Goal: Check status: Check status

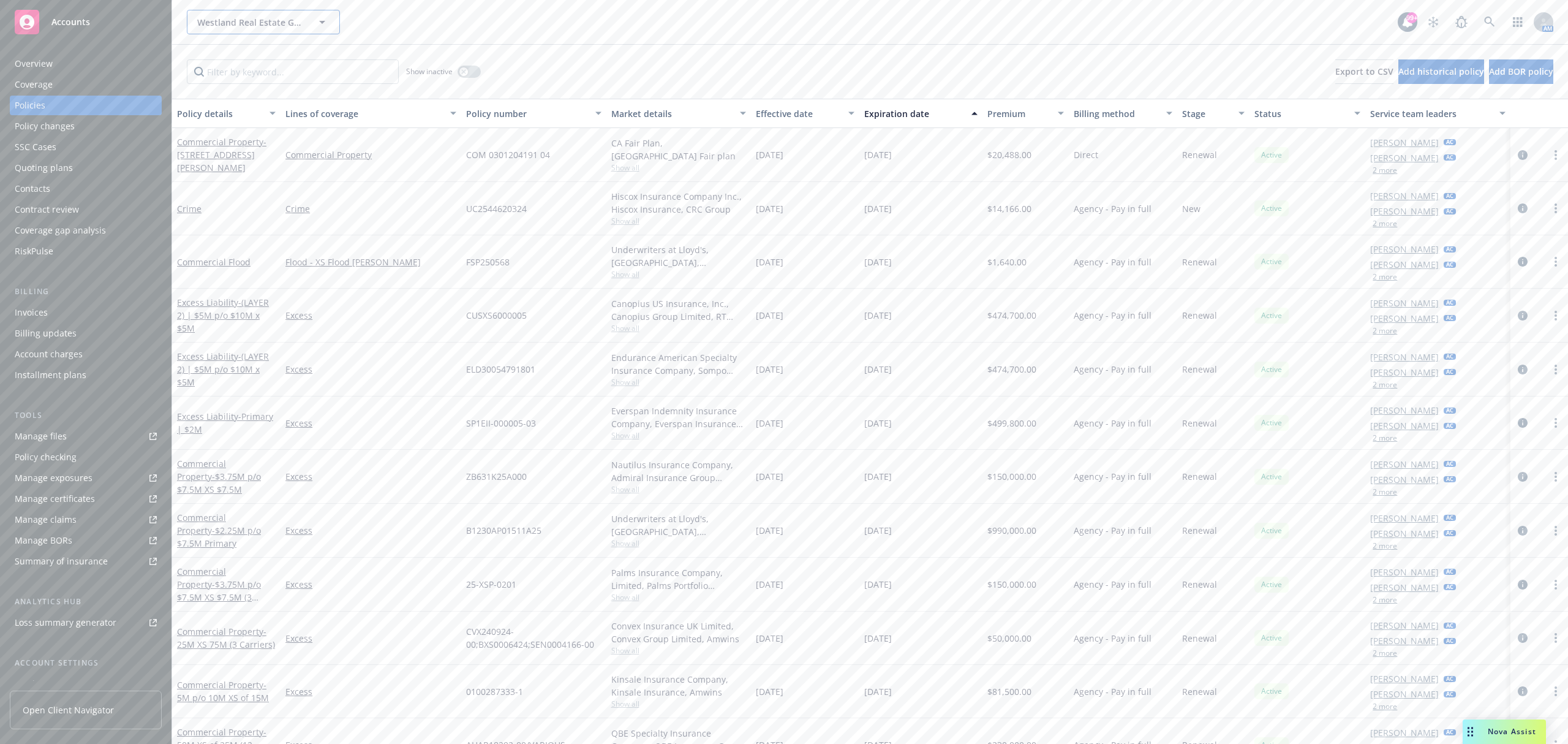
click at [229, 21] on span "Westland Real Estate Group" at bounding box center [250, 22] width 106 height 13
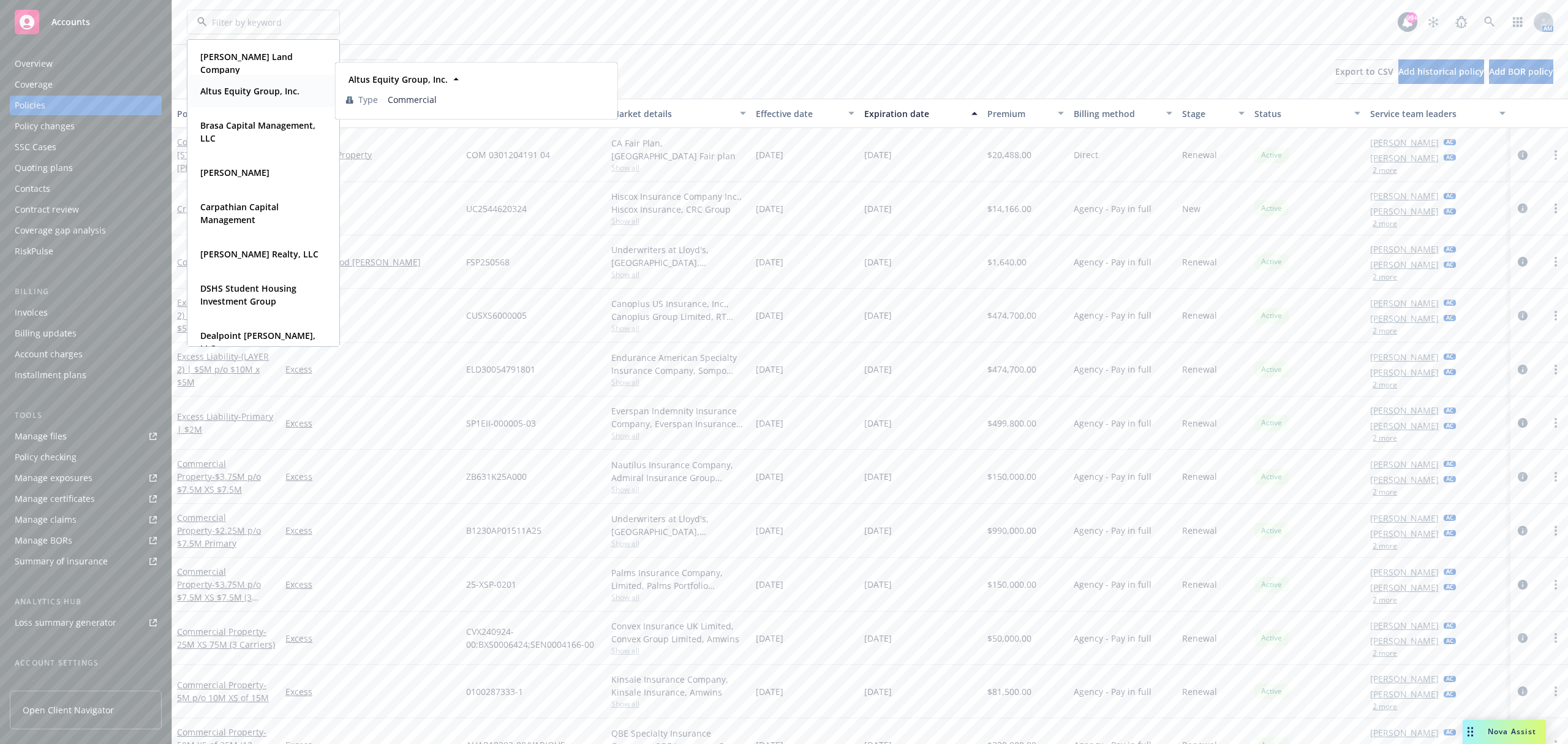
click at [278, 91] on strong "Altus Equity Group, Inc." at bounding box center [250, 91] width 99 height 12
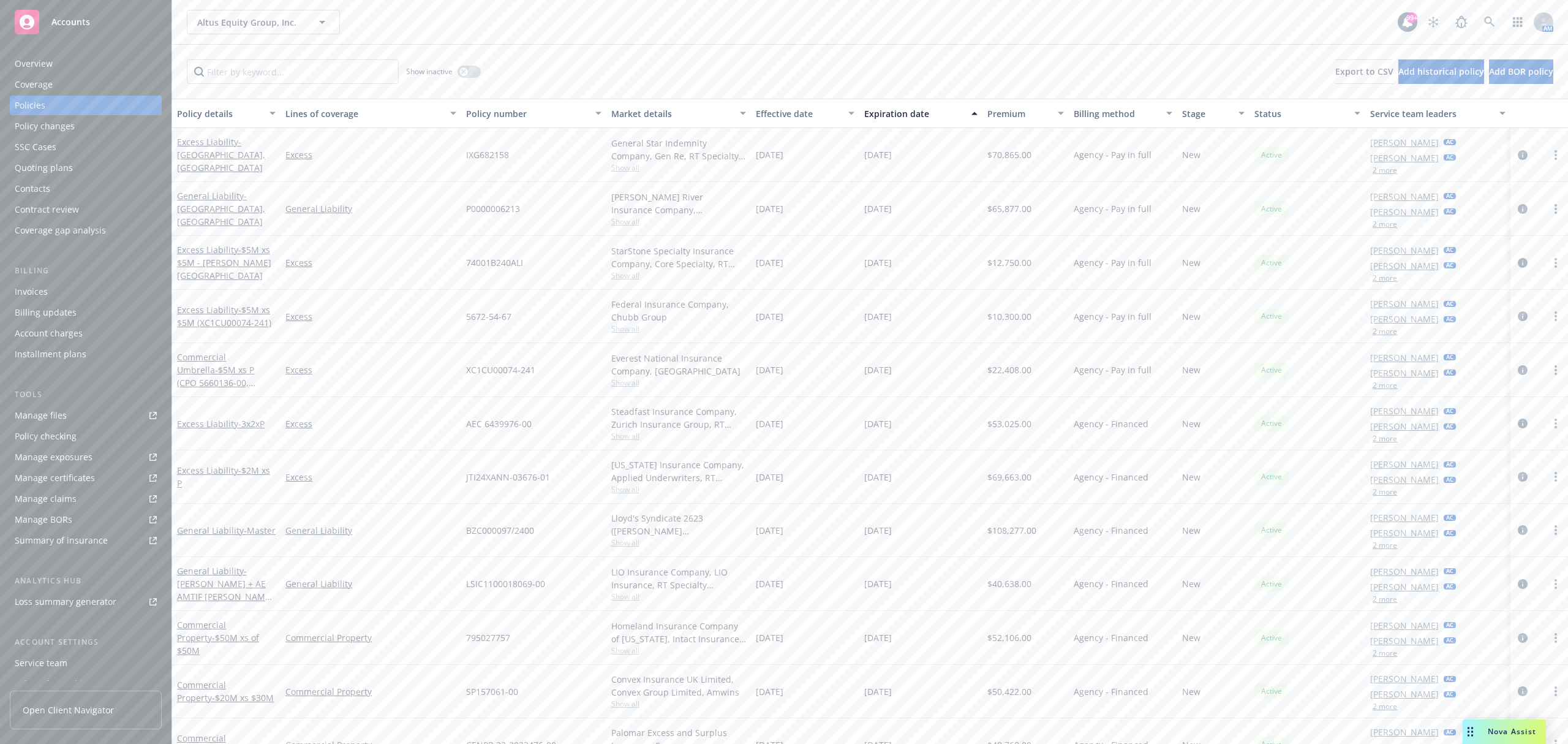
click at [65, 293] on div "Invoices" at bounding box center [86, 292] width 142 height 20
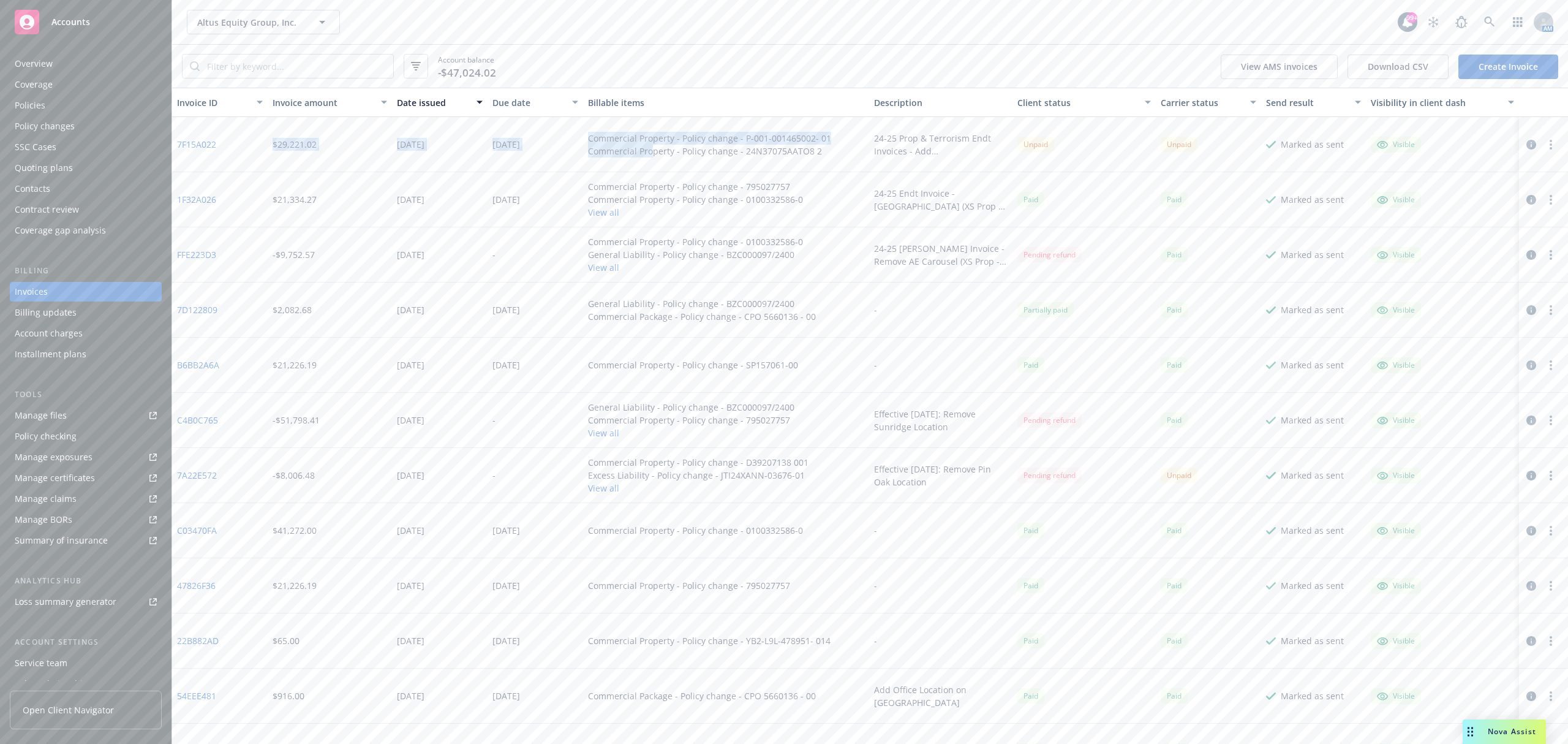
drag, startPoint x: 264, startPoint y: 144, endPoint x: 648, endPoint y: 157, distance: 384.2
click at [648, 157] on div "7F15A022 $29,221.02 [DATE] [DATE] Commercial Property - Policy change - P-001-0…" at bounding box center [870, 144] width 1396 height 55
click at [559, 151] on div "[DATE]" at bounding box center [535, 144] width 95 height 55
drag, startPoint x: 260, startPoint y: 141, endPoint x: 559, endPoint y: 146, distance: 299.0
click at [559, 146] on div "7F15A022 $29,221.02 [DATE] [DATE] Commercial Property - Policy change - P-001-0…" at bounding box center [870, 144] width 1396 height 55
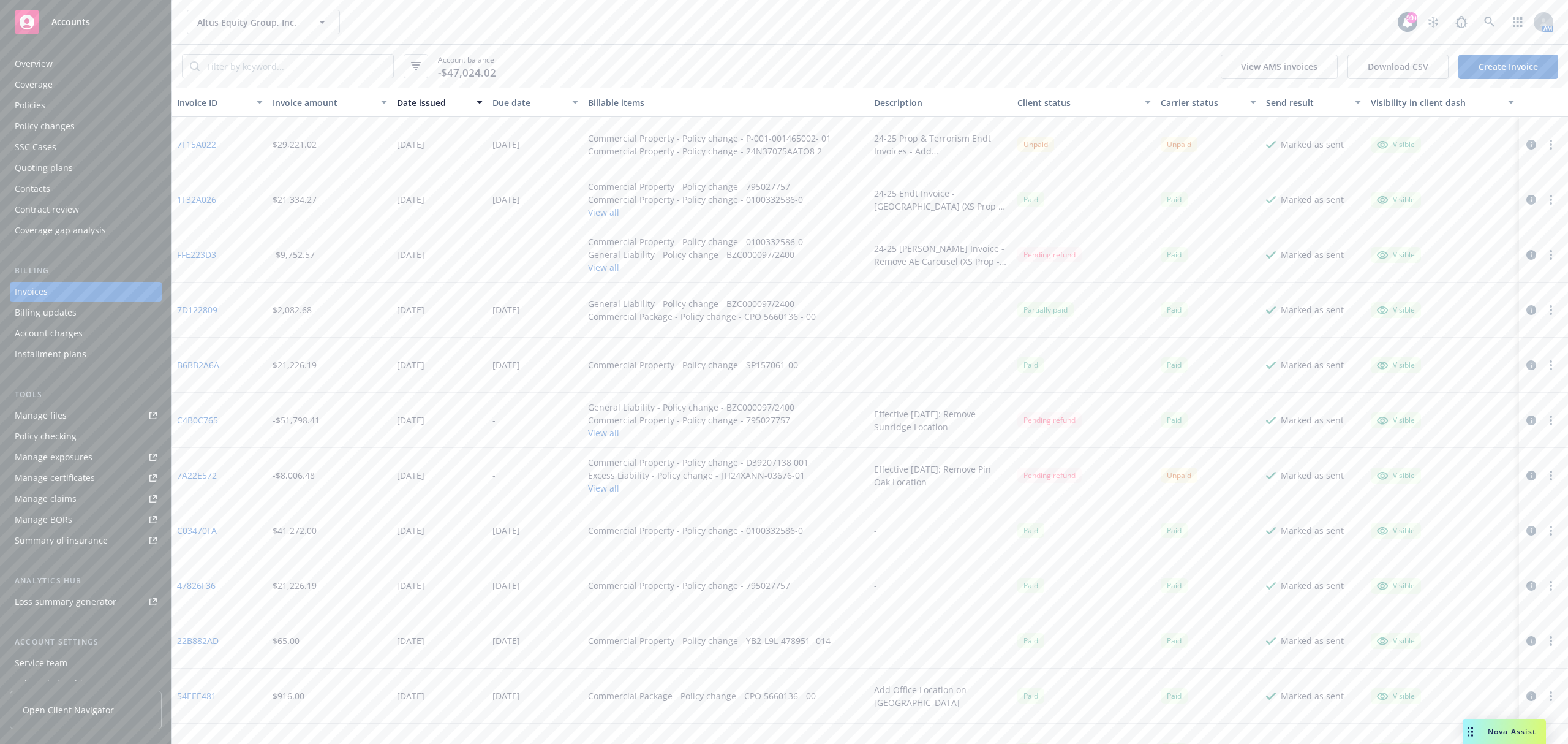
click at [559, 146] on div "[DATE]" at bounding box center [535, 144] width 95 height 55
drag, startPoint x: 260, startPoint y: 146, endPoint x: 551, endPoint y: 142, distance: 291.0
click at [551, 142] on div "7F15A022 $29,221.02 [DATE] [DATE] Commercial Property - Policy change - P-001-0…" at bounding box center [870, 144] width 1396 height 55
click at [551, 142] on div "[DATE]" at bounding box center [535, 144] width 95 height 55
